Goal: Navigation & Orientation: Find specific page/section

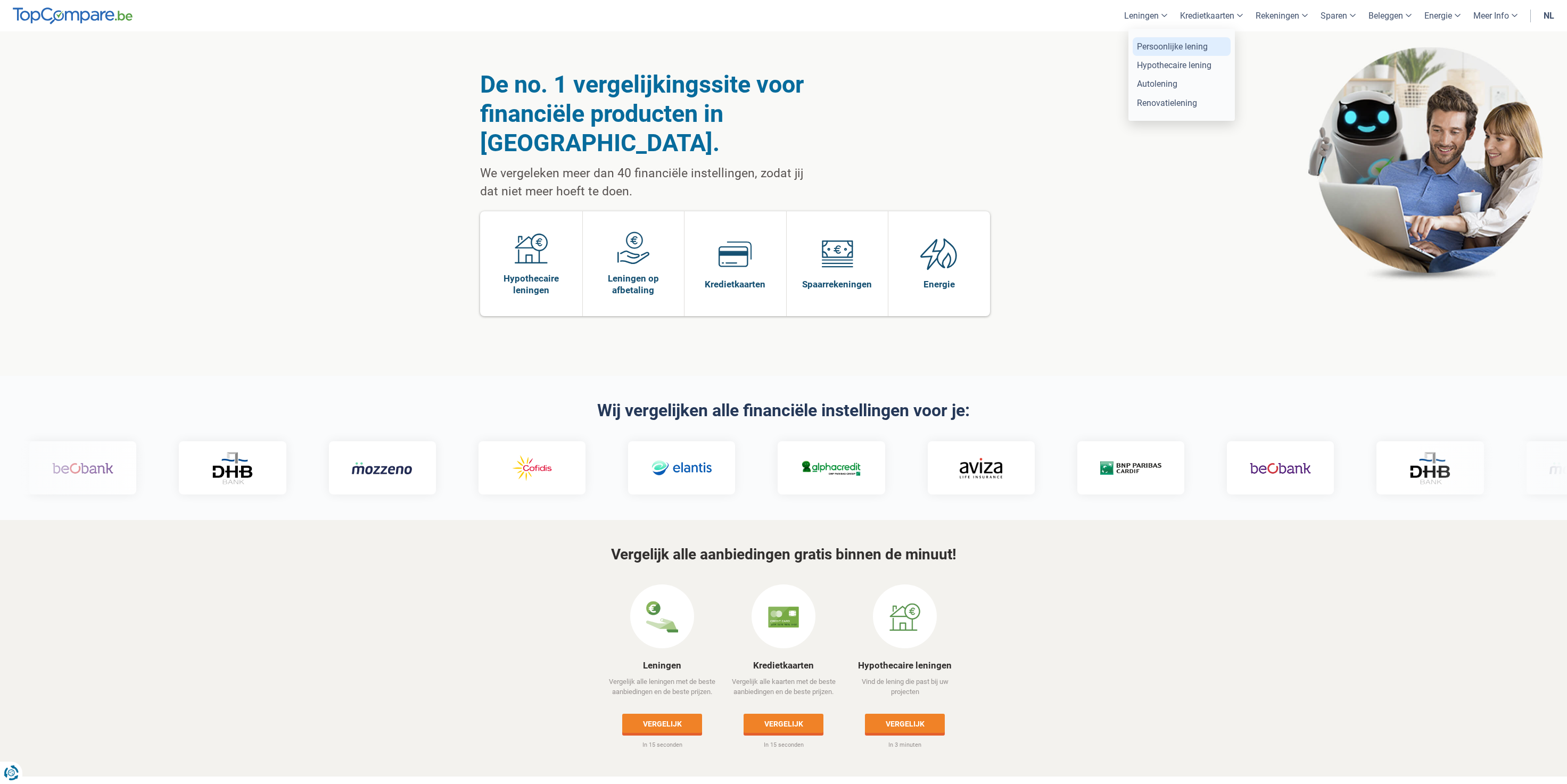
click at [1150, 50] on link "Persoonlijke lening" at bounding box center [1181, 46] width 98 height 19
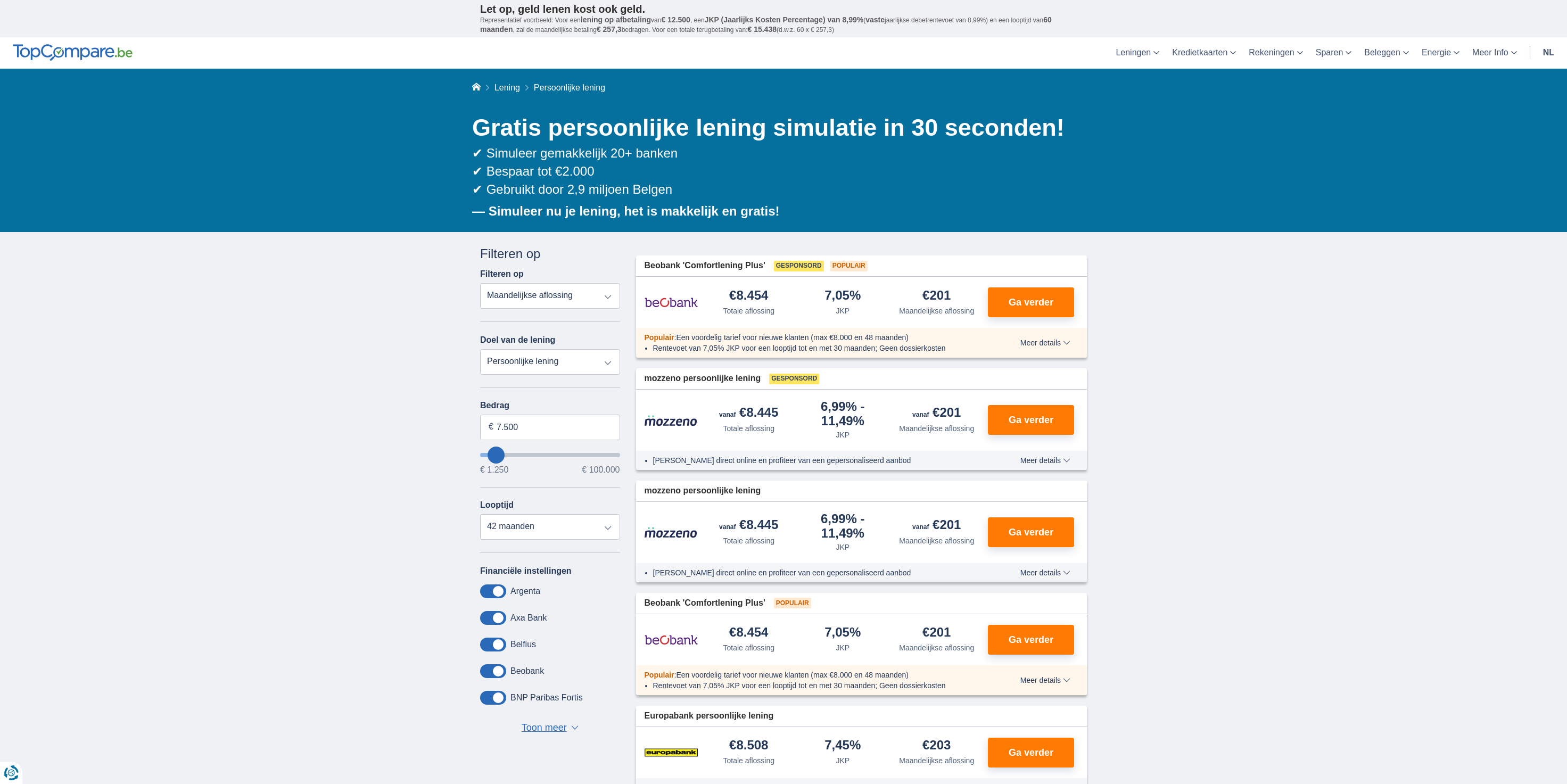
click at [1552, 56] on link "nl" at bounding box center [1548, 53] width 24 height 32
